Goal: Task Accomplishment & Management: Manage account settings

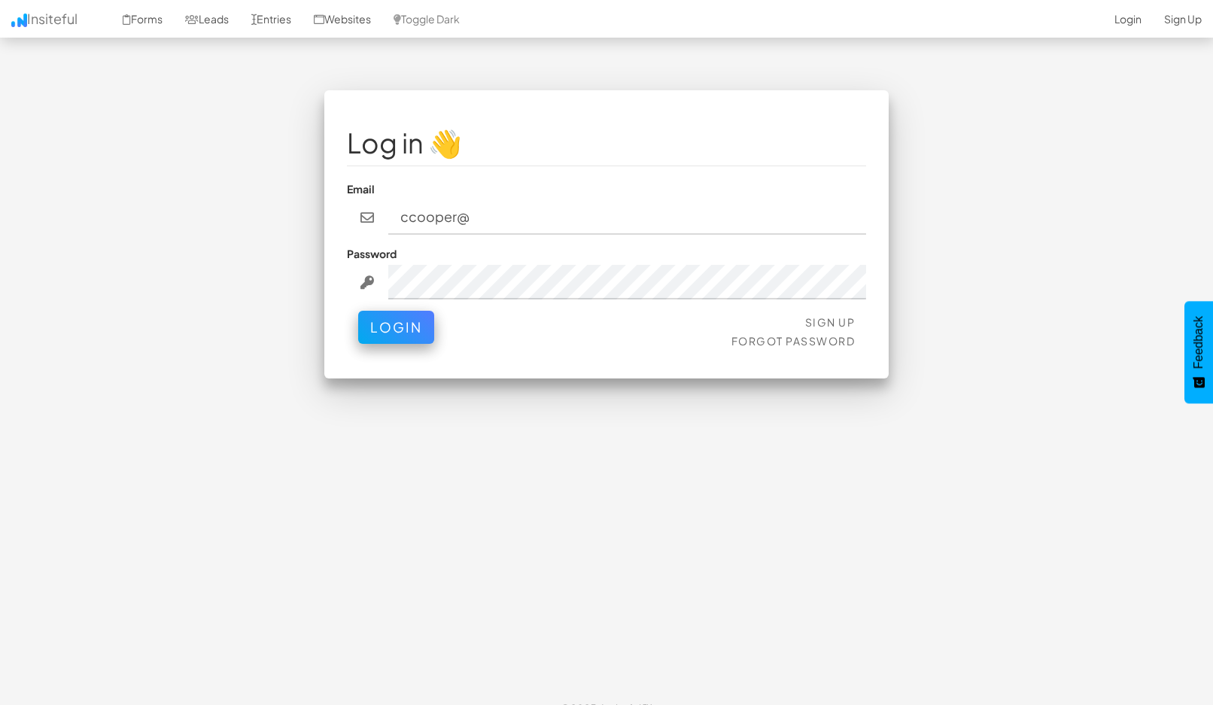
type input "ccooper@approvely.com"
click at [393, 325] on button "Login" at bounding box center [396, 323] width 76 height 33
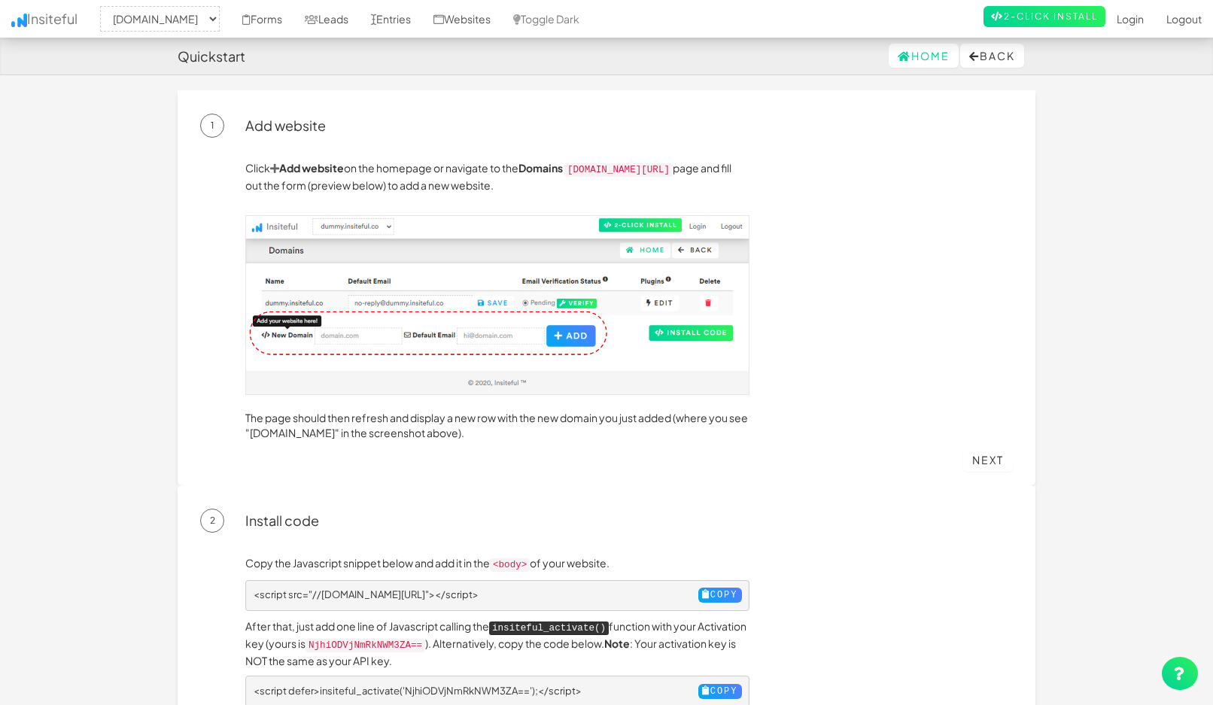
select select "2434"
click at [608, 183] on p "Click Add website on the homepage or navigate to the Domains [DOMAIN_NAME][URL]…" at bounding box center [497, 176] width 504 height 32
